Goal: Task Accomplishment & Management: Manage account settings

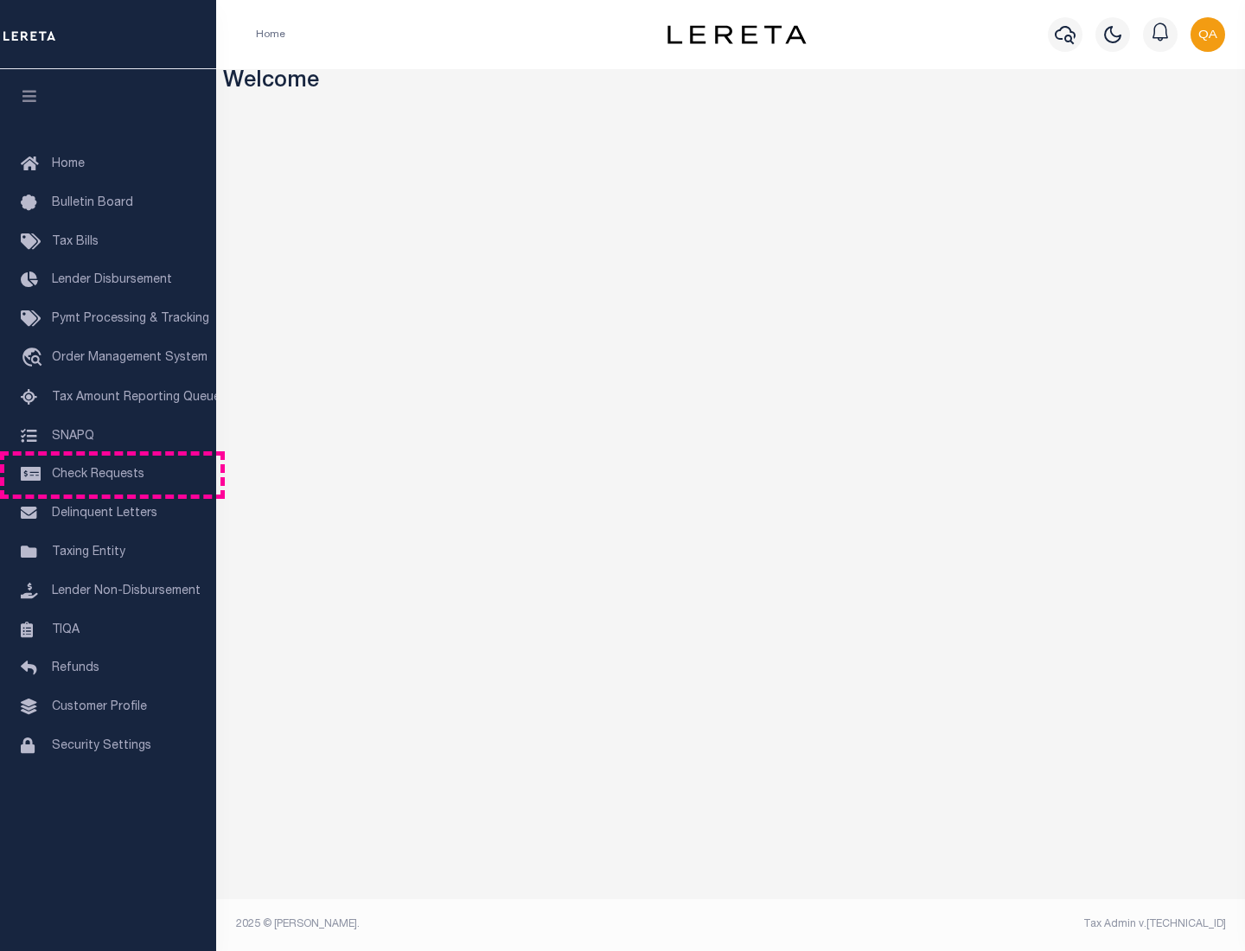
click at [108, 475] on span "Check Requests" at bounding box center [98, 475] width 93 height 12
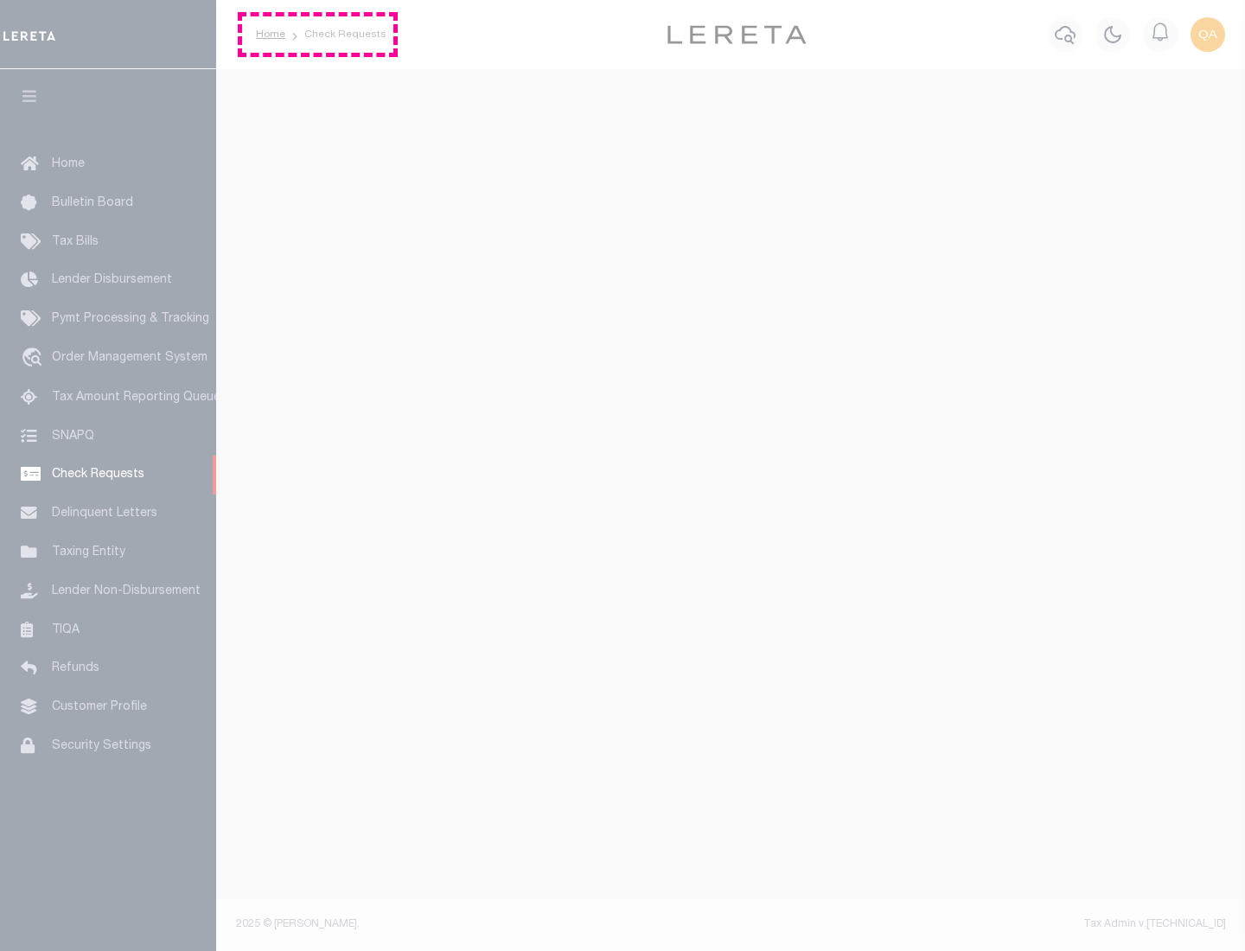
select select "50"
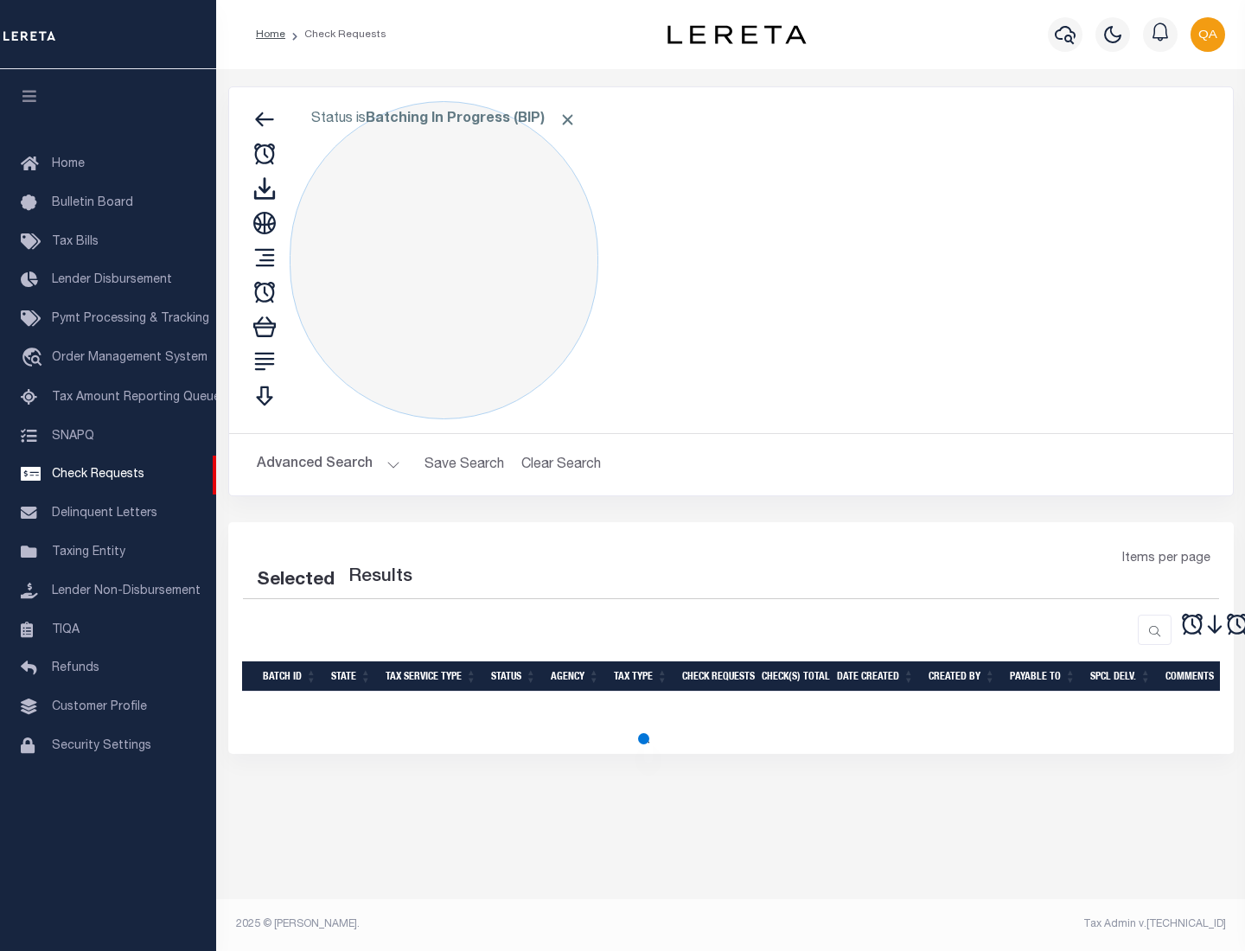
select select "50"
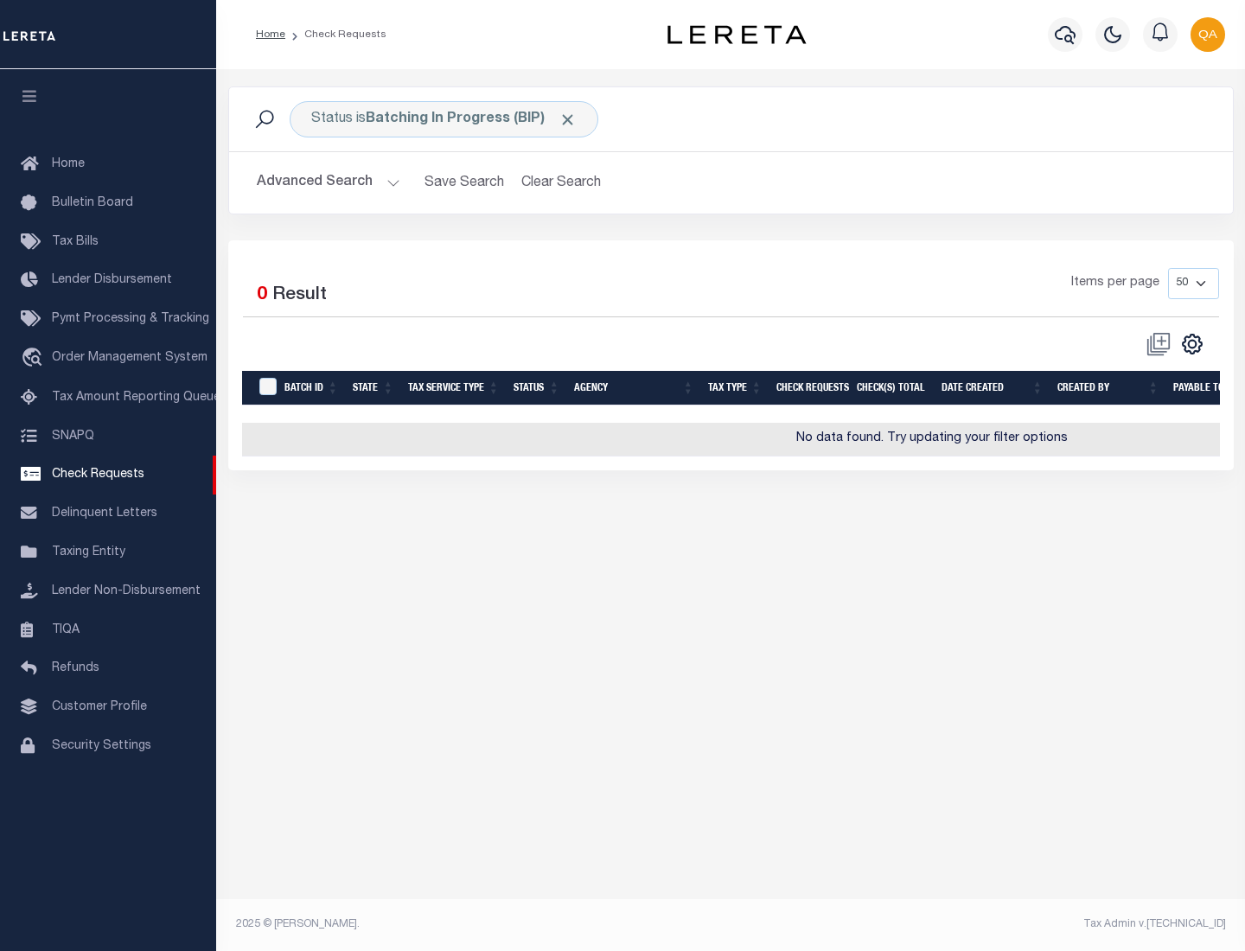
click at [568, 119] on span "Click to Remove" at bounding box center [567, 120] width 18 height 18
